Goal: Information Seeking & Learning: Learn about a topic

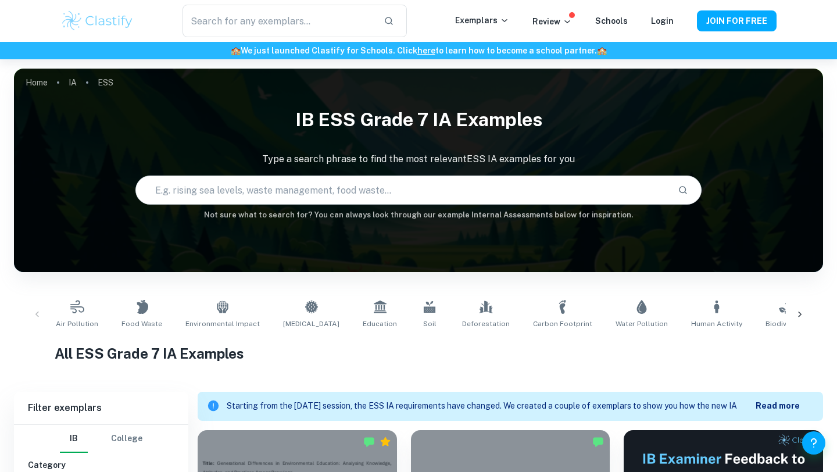
scroll to position [365, 0]
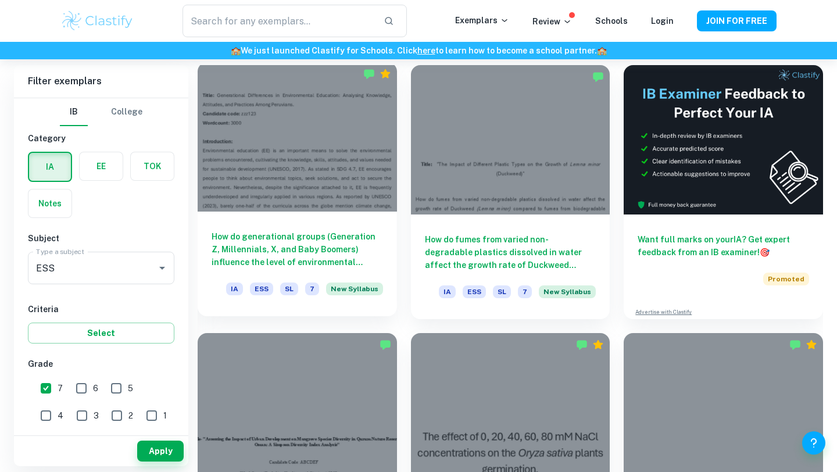
click at [238, 216] on div "How do generational groups (Generation Z, Millennials, X, and Baby Boomers) inf…" at bounding box center [297, 264] width 199 height 105
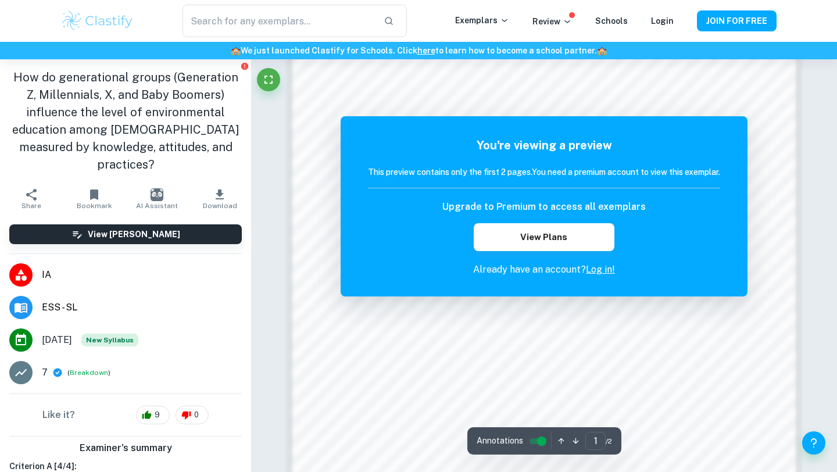
scroll to position [1105, 0]
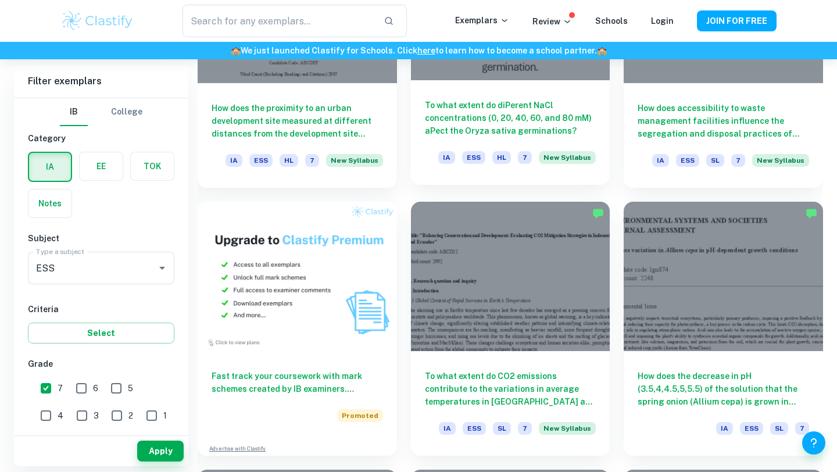
scroll to position [857, 0]
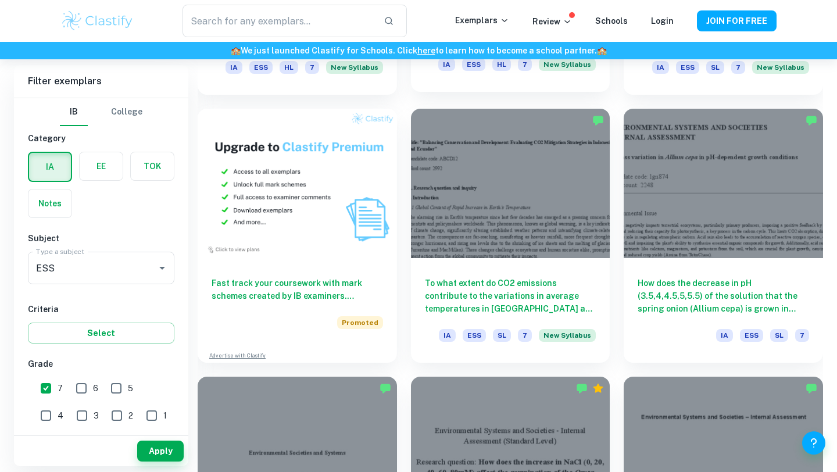
click at [463, 244] on div at bounding box center [510, 183] width 199 height 149
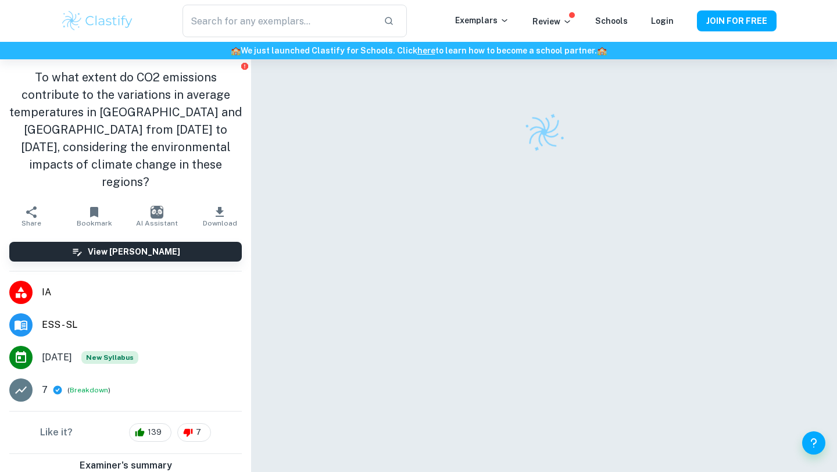
click at [170, 232] on div "View [PERSON_NAME]" at bounding box center [125, 251] width 251 height 38
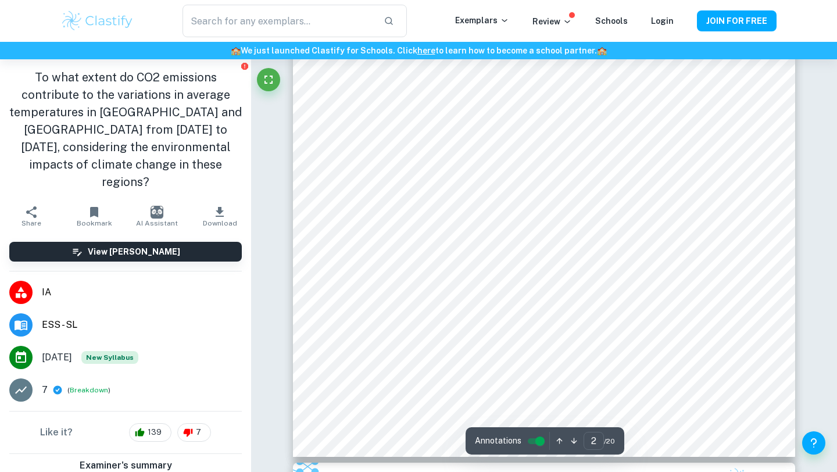
scroll to position [1006, 0]
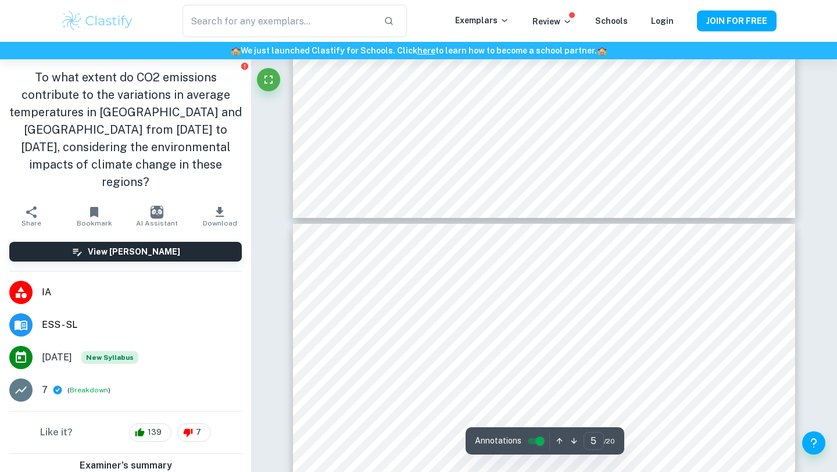
type input "6"
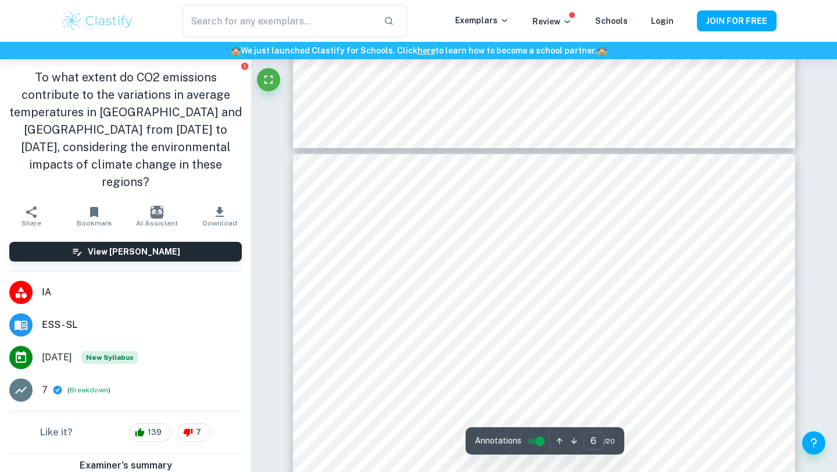
scroll to position [3414, 0]
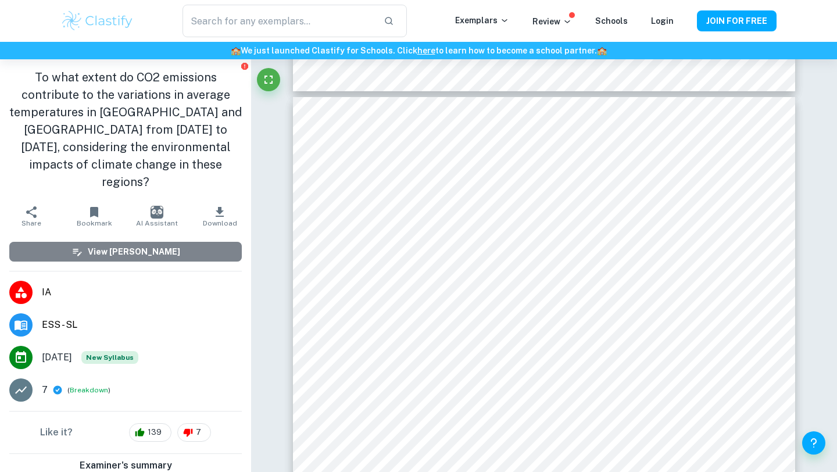
click at [110, 245] on h6 "View [PERSON_NAME]" at bounding box center [134, 251] width 92 height 13
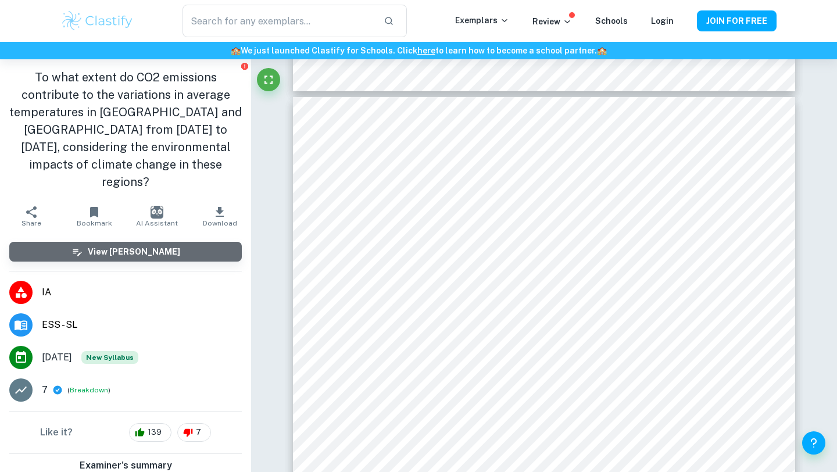
scroll to position [3310, 0]
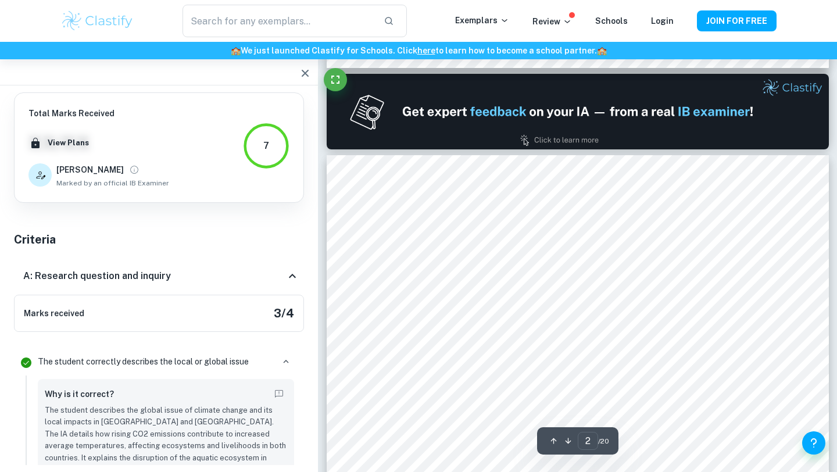
type input "1"
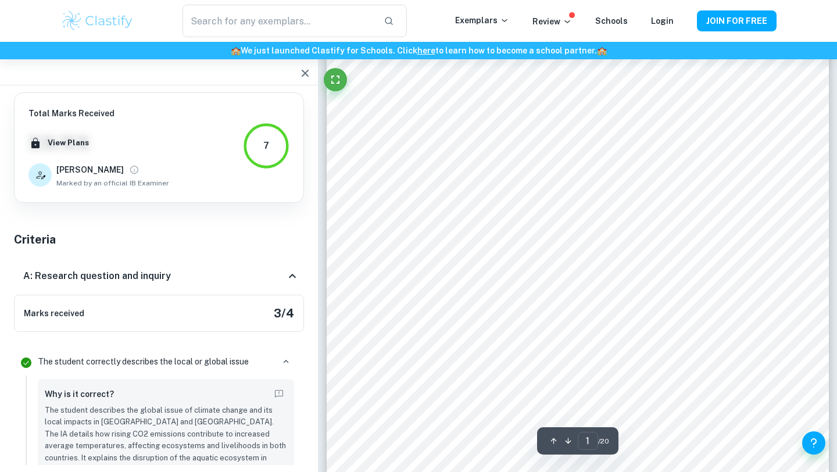
scroll to position [0, 0]
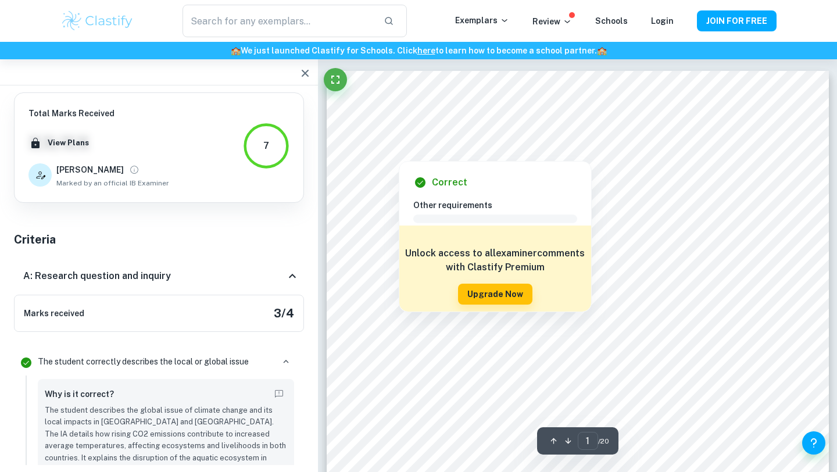
click at [422, 150] on div at bounding box center [399, 151] width 56 height 13
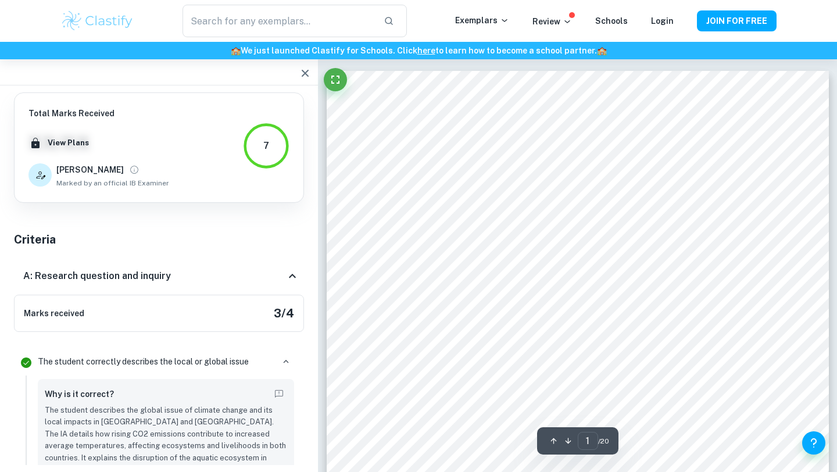
scroll to position [1193, 0]
